Goal: Information Seeking & Learning: Learn about a topic

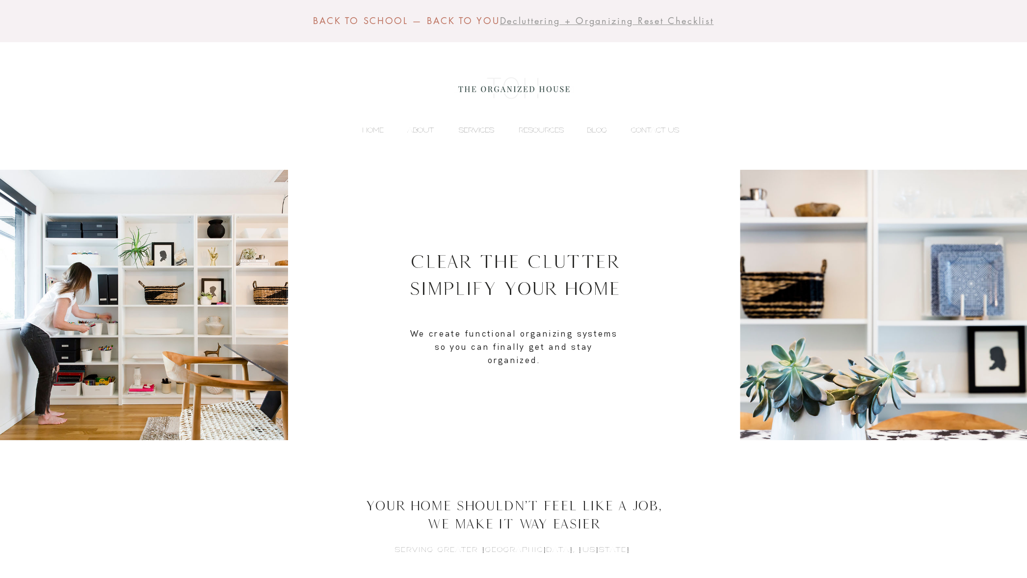
click at [474, 129] on p "SERVICES" at bounding box center [476, 130] width 45 height 15
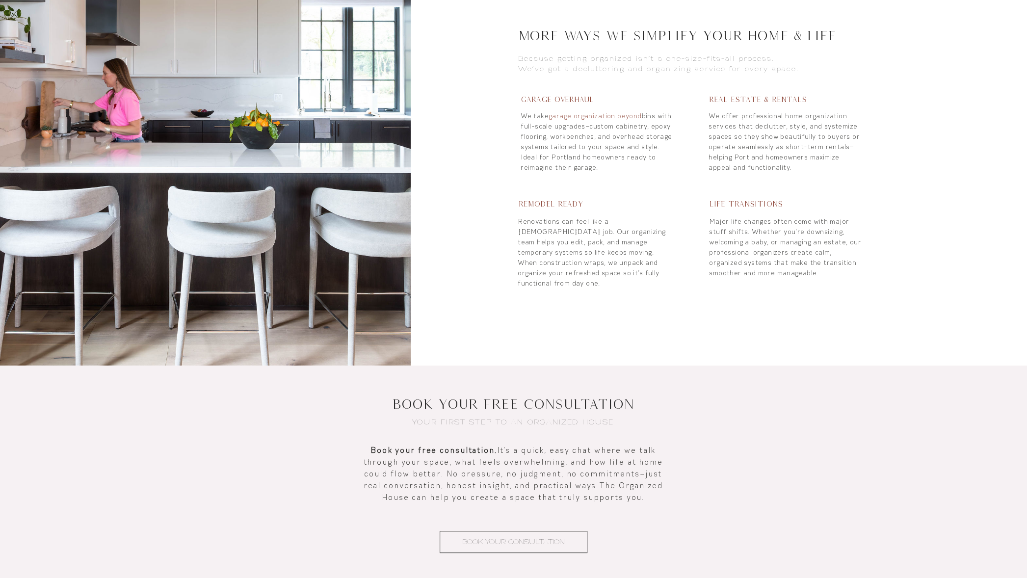
scroll to position [834, 0]
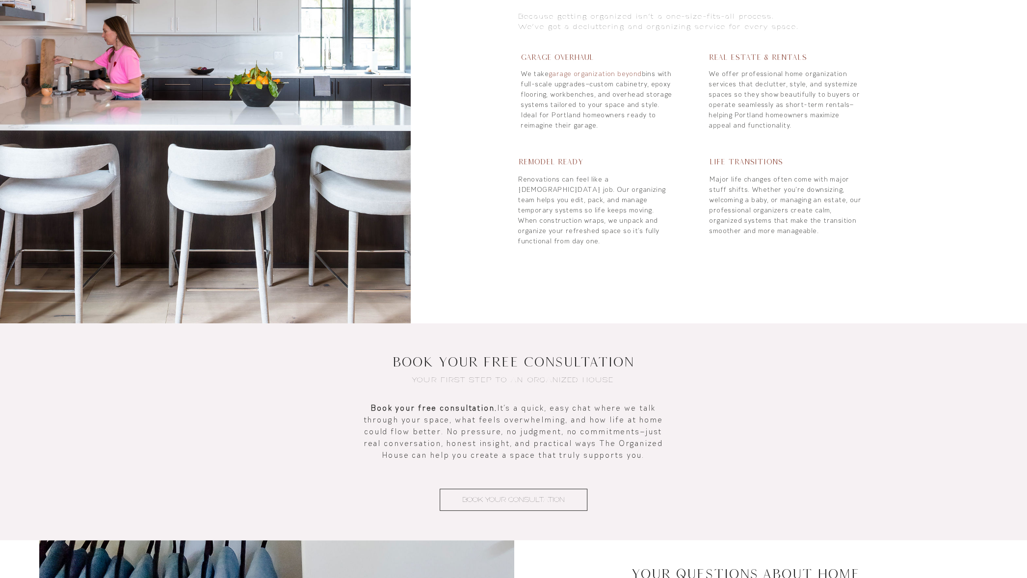
click at [577, 58] on span "Garage Overhaul" at bounding box center [556, 57] width 73 height 8
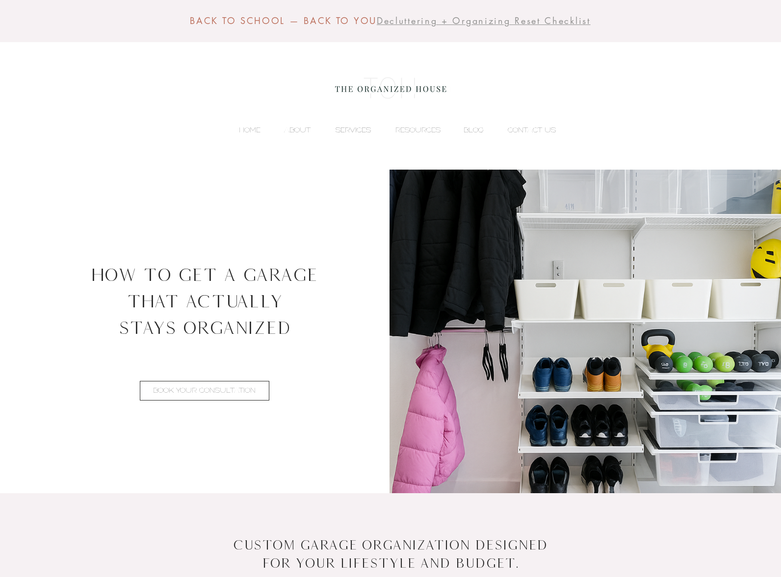
click at [371, 130] on p "SERVICES" at bounding box center [353, 130] width 45 height 15
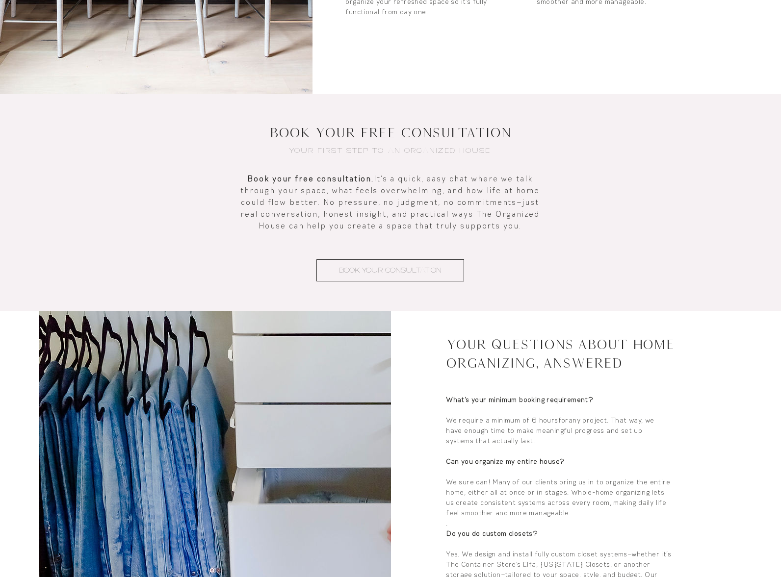
scroll to position [895, 0]
